Goal: Communication & Community: Participate in discussion

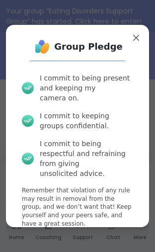
click at [92, 246] on span "Agree and Join" at bounding box center [78, 250] width 56 height 9
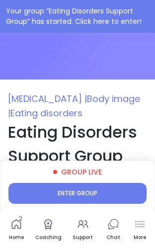
type textarea "*"
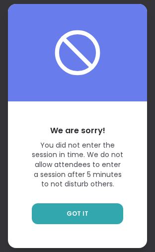
click at [93, 224] on link "GOT IT" at bounding box center [77, 213] width 91 height 21
